Goal: Use online tool/utility: Utilize a website feature to perform a specific function

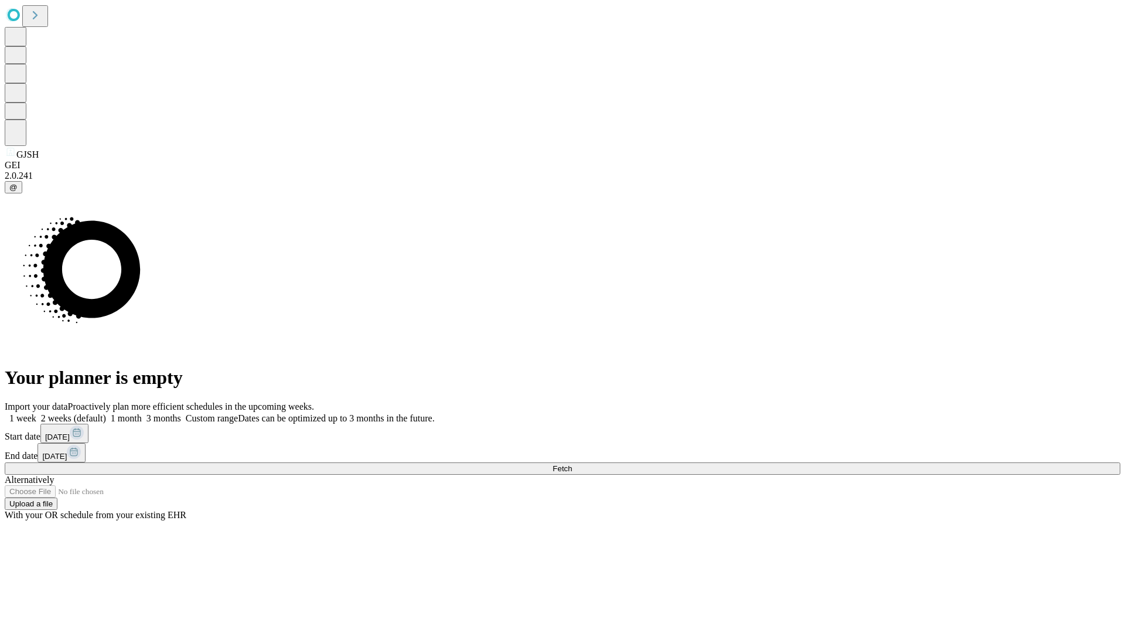
click at [572, 464] on span "Fetch" at bounding box center [562, 468] width 19 height 9
